Goal: Information Seeking & Learning: Learn about a topic

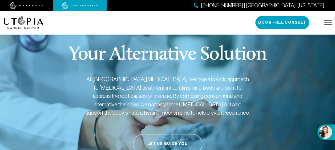
click at [326, 22] on img at bounding box center [327, 22] width 8 height 4
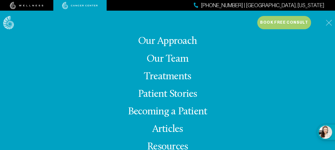
click at [174, 60] on link "Our Team" at bounding box center [167, 59] width 42 height 10
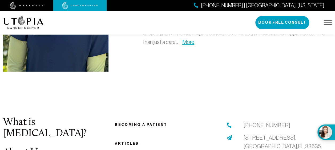
scroll to position [1650, 0]
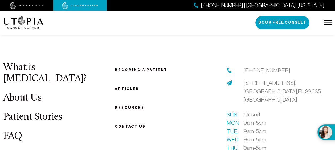
click at [23, 93] on link "About Us" at bounding box center [22, 98] width 38 height 10
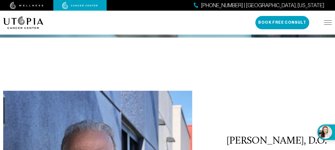
scroll to position [106, 0]
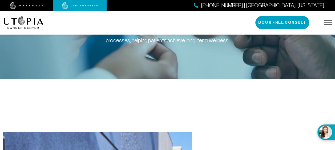
click at [29, 5] on img at bounding box center [27, 5] width 34 height 7
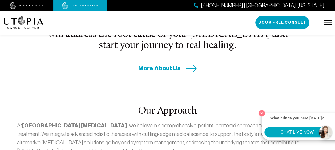
scroll to position [240, 0]
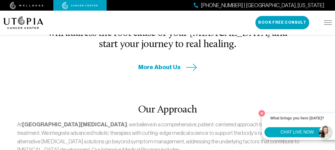
click at [159, 63] on span "More About Us" at bounding box center [159, 67] width 42 height 8
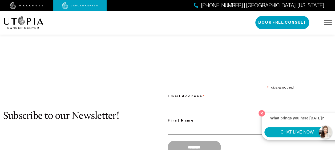
scroll to position [1836, 0]
